Goal: Information Seeking & Learning: Learn about a topic

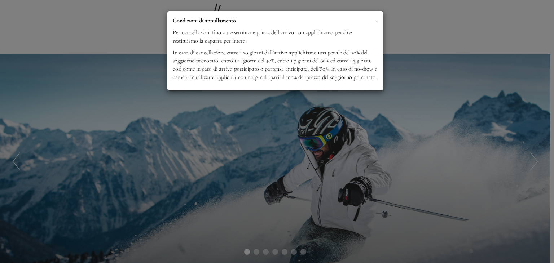
click at [134, 39] on div "× Condizioni di annullamento Per cancellazioni fino a tre settimane prima dell’…" at bounding box center [277, 131] width 554 height 263
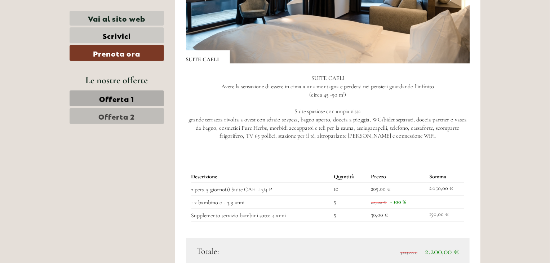
scroll to position [1117, 0]
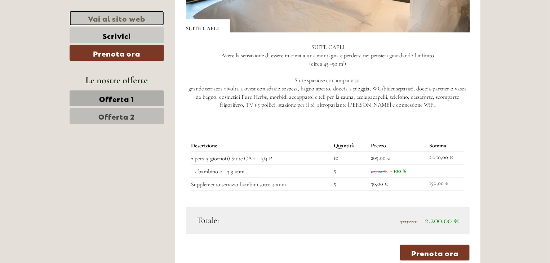
click at [114, 23] on link "Vai al sito web" at bounding box center [117, 18] width 94 height 15
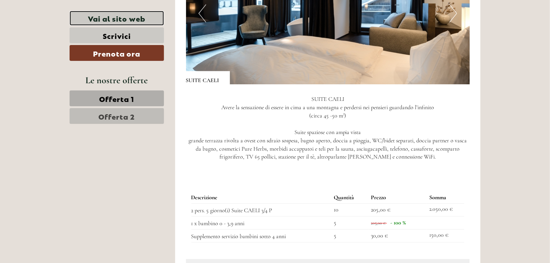
scroll to position [1009, 0]
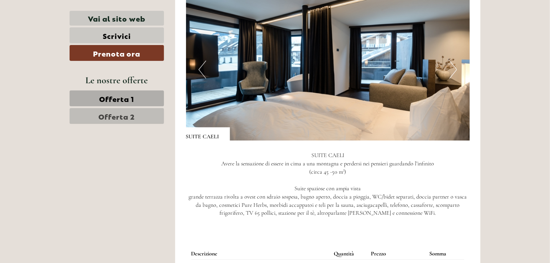
click at [138, 100] on link "Offerta 1" at bounding box center [117, 98] width 94 height 16
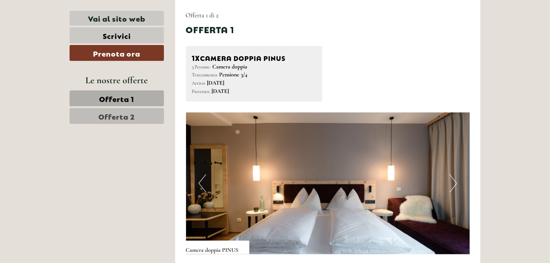
click at [449, 183] on img at bounding box center [328, 183] width 284 height 142
click at [454, 183] on button "Next" at bounding box center [453, 183] width 8 height 18
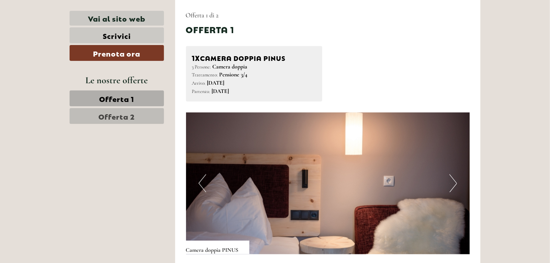
click at [454, 183] on button "Next" at bounding box center [453, 183] width 8 height 18
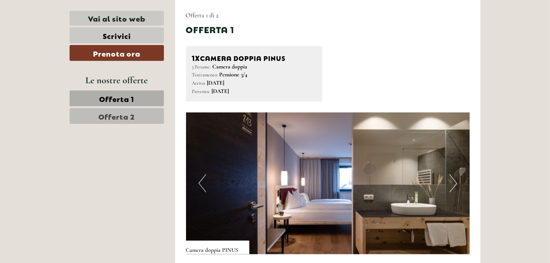
click at [454, 183] on button "Next" at bounding box center [453, 183] width 8 height 18
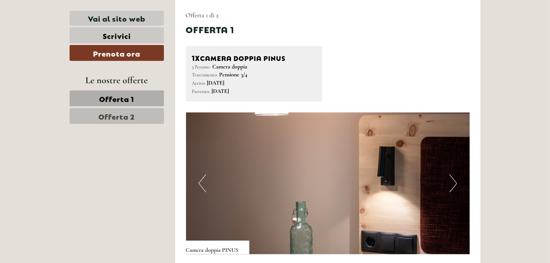
click at [454, 183] on button "Next" at bounding box center [453, 183] width 8 height 18
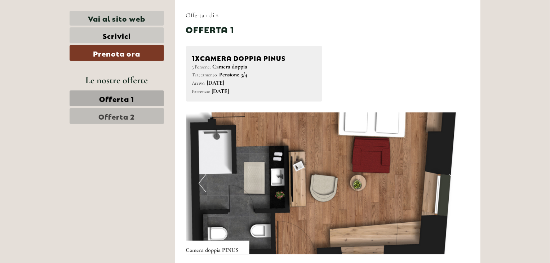
click at [454, 183] on button "Next" at bounding box center [453, 183] width 8 height 18
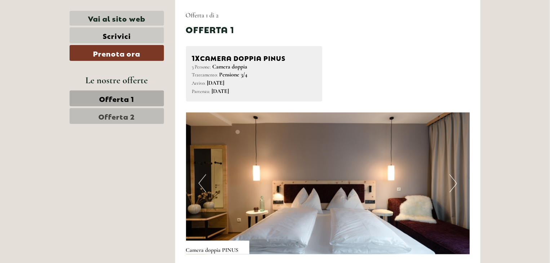
click at [454, 183] on button "Next" at bounding box center [453, 183] width 8 height 18
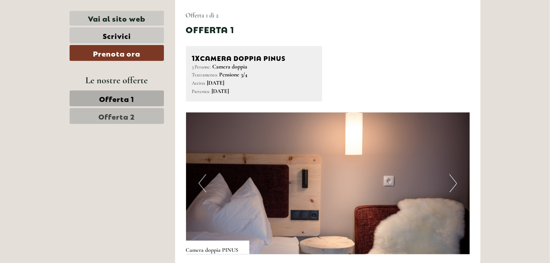
click at [454, 183] on button "Next" at bounding box center [453, 183] width 8 height 18
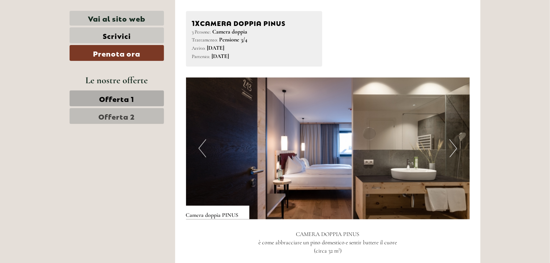
scroll to position [427, 0]
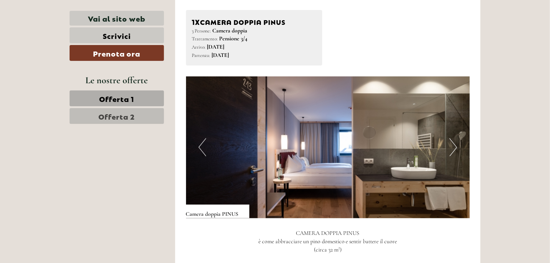
click at [454, 146] on button "Next" at bounding box center [453, 147] width 8 height 18
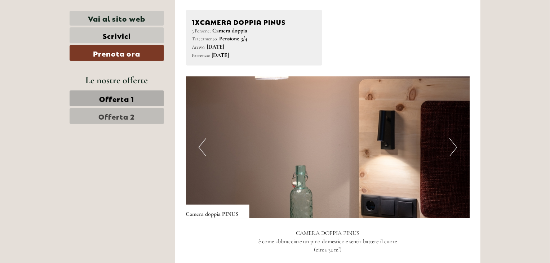
click at [454, 146] on button "Next" at bounding box center [453, 147] width 8 height 18
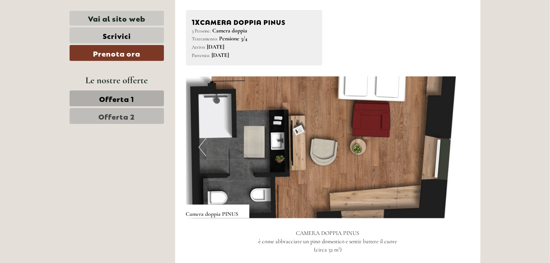
click at [362, 139] on img at bounding box center [328, 147] width 284 height 142
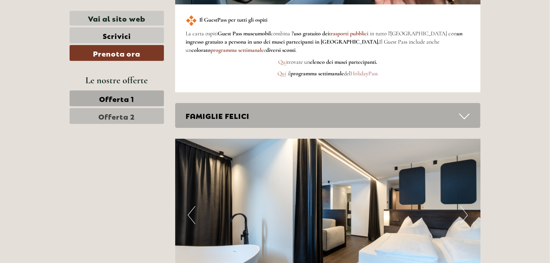
scroll to position [1148, 0]
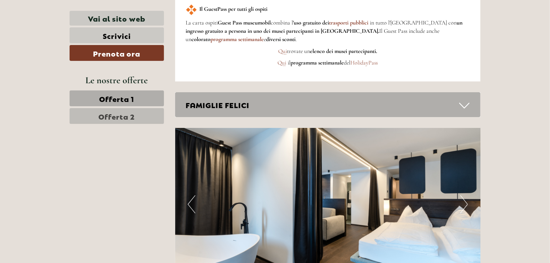
click at [415, 100] on div "FAMIGLIE FELICI" at bounding box center [328, 104] width 306 height 25
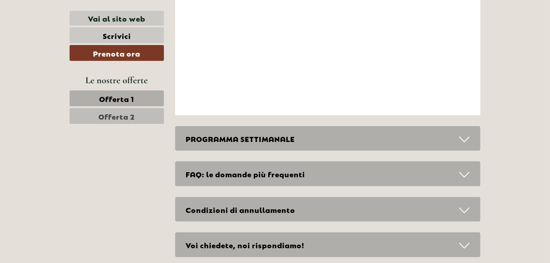
scroll to position [2806, 0]
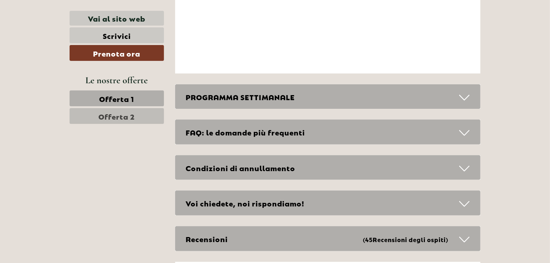
click at [285, 88] on div "PROGRAMMA SETTIMANALE" at bounding box center [328, 96] width 306 height 25
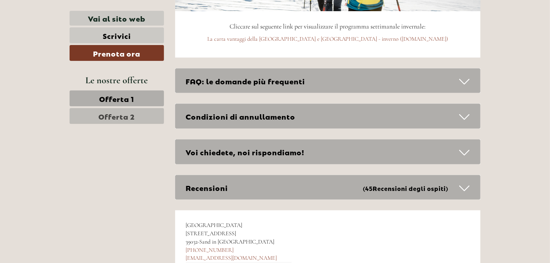
scroll to position [3130, 0]
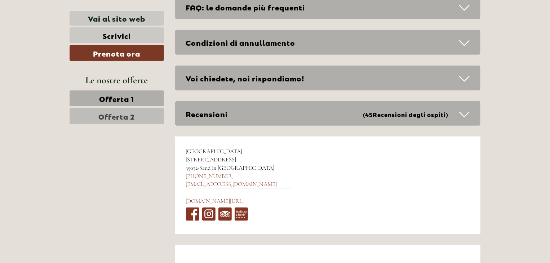
click at [104, 116] on span "Offerta 2" at bounding box center [117, 116] width 36 height 10
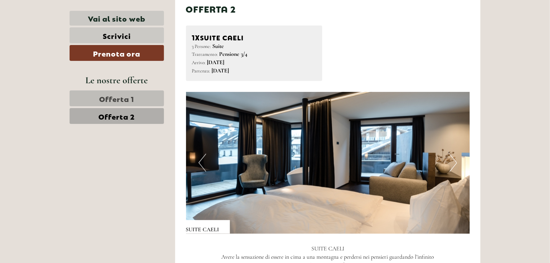
scroll to position [463, 0]
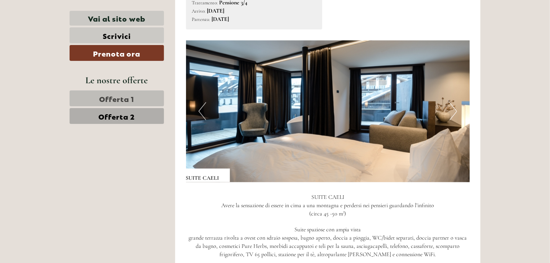
click at [452, 111] on button "Next" at bounding box center [453, 111] width 8 height 18
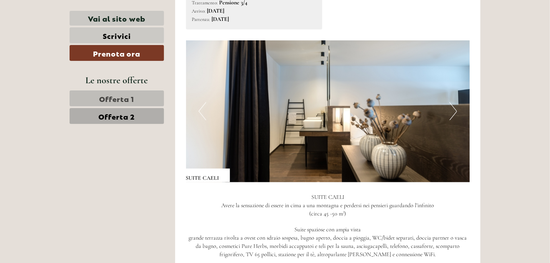
click at [452, 111] on button "Next" at bounding box center [453, 111] width 8 height 18
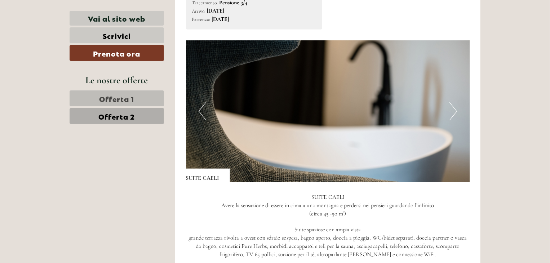
click at [452, 111] on button "Next" at bounding box center [453, 111] width 8 height 18
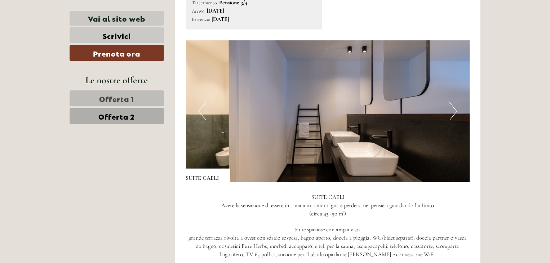
click at [452, 111] on button "Next" at bounding box center [453, 111] width 8 height 18
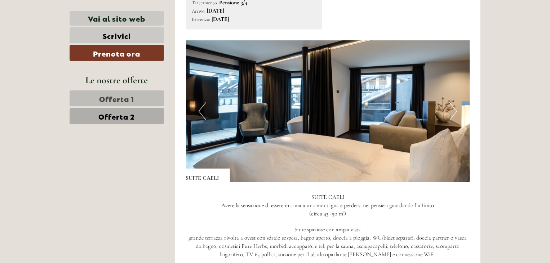
click at [452, 111] on button "Next" at bounding box center [453, 111] width 8 height 18
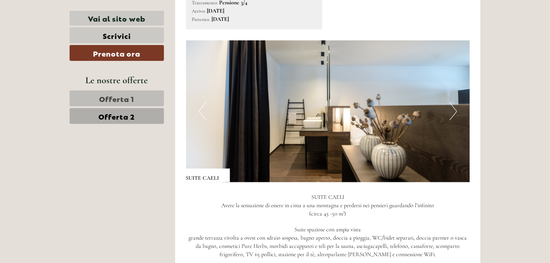
click at [452, 111] on button "Next" at bounding box center [453, 111] width 8 height 18
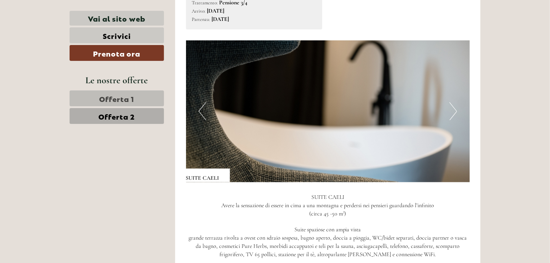
click at [452, 111] on button "Next" at bounding box center [453, 111] width 8 height 18
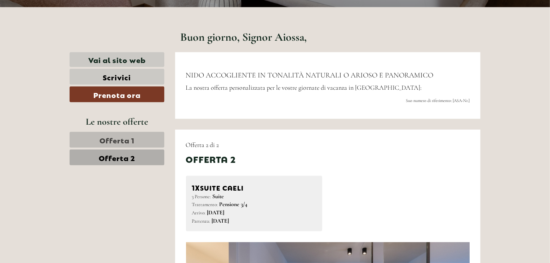
scroll to position [247, 0]
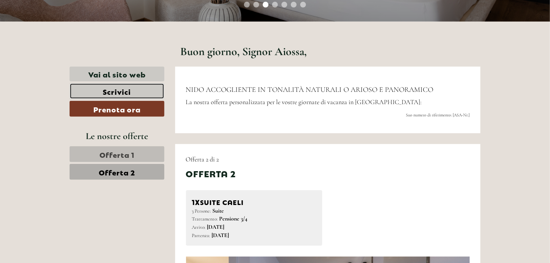
click at [116, 93] on link "Scrivici" at bounding box center [117, 91] width 95 height 16
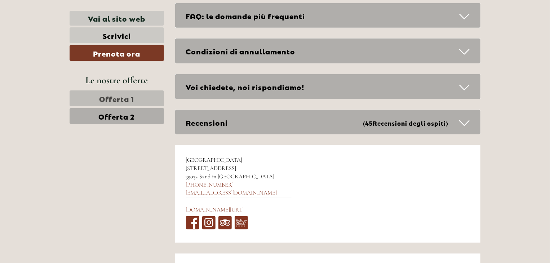
scroll to position [3177, 0]
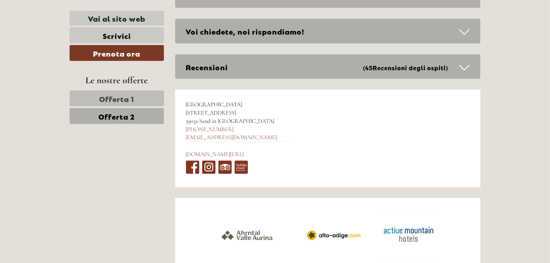
click at [392, 70] on span "(45 Recensioni degli ospiti )" at bounding box center [411, 67] width 96 height 10
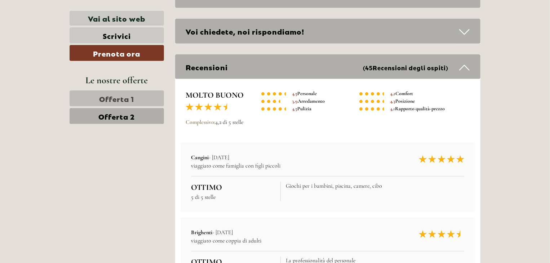
click at [392, 70] on span "(45 Recensioni degli ospiti )" at bounding box center [411, 67] width 96 height 10
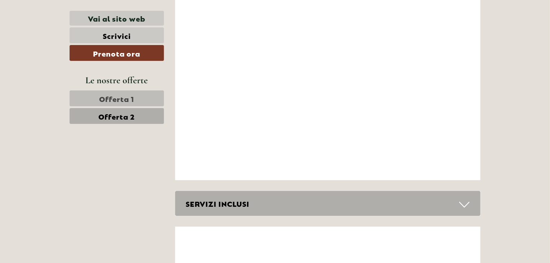
scroll to position [2385, 0]
